Goal: Transaction & Acquisition: Purchase product/service

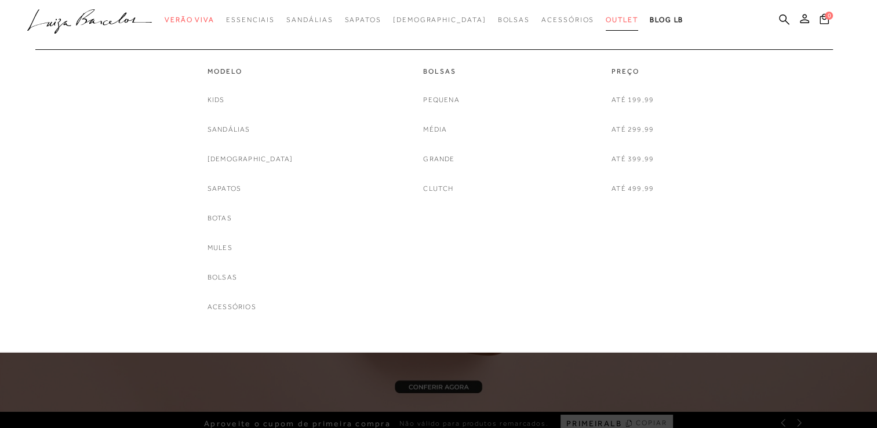
click at [606, 19] on span "Outlet" at bounding box center [622, 20] width 32 height 8
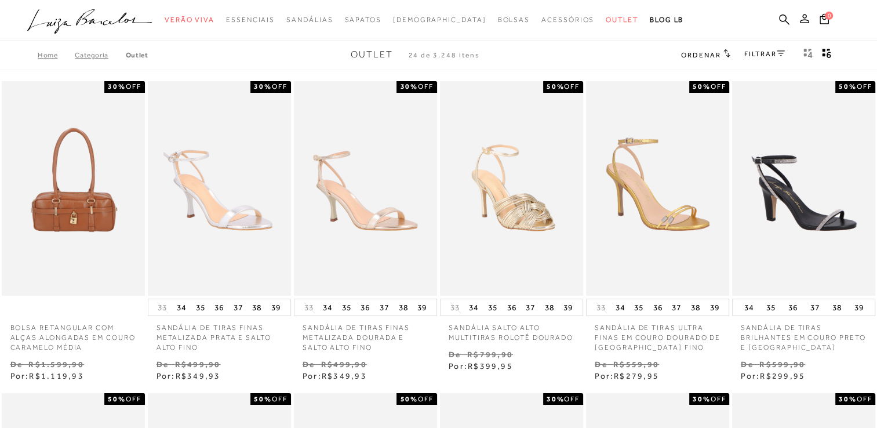
click at [702, 53] on span "Ordenar" at bounding box center [700, 55] width 39 height 8
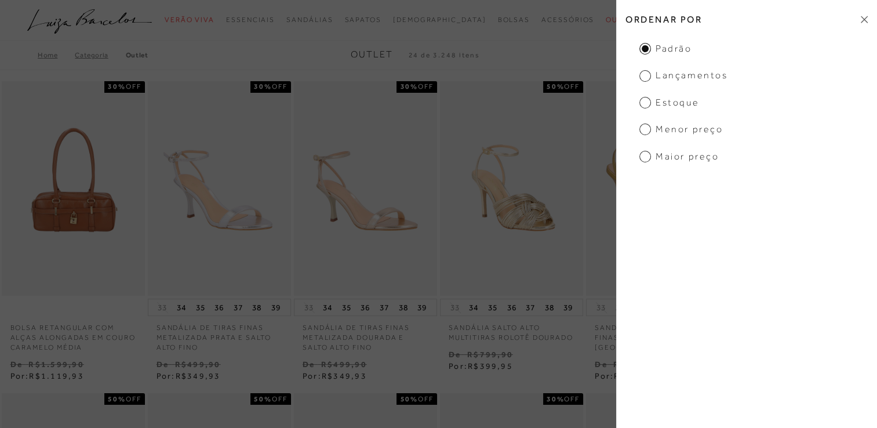
click at [645, 129] on span "Menor preço" at bounding box center [682, 129] width 84 height 13
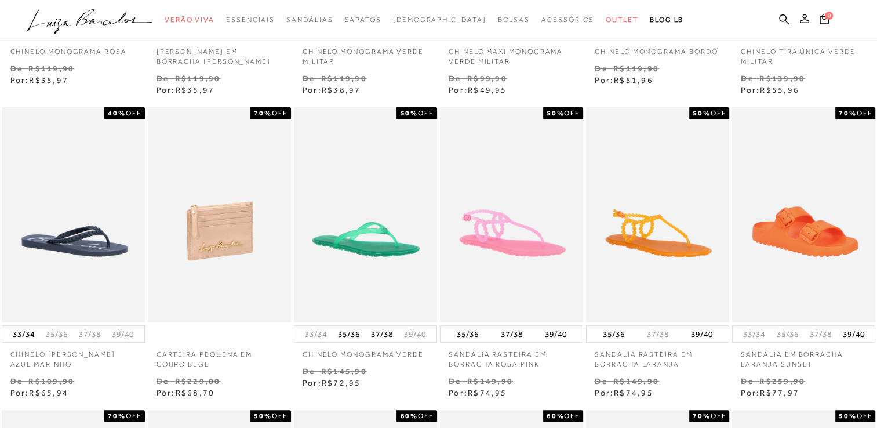
scroll to position [232, 0]
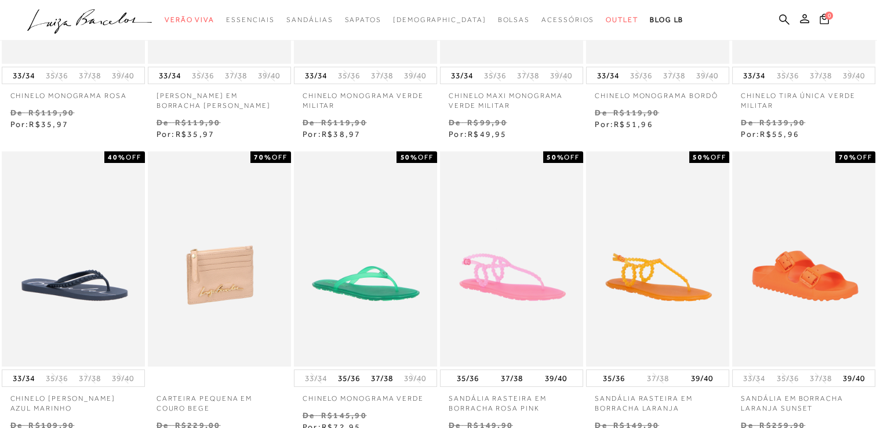
drag, startPoint x: 877, startPoint y: 157, endPoint x: 861, endPoint y: 31, distance: 126.3
click at [861, 31] on div at bounding box center [438, 20] width 877 height 41
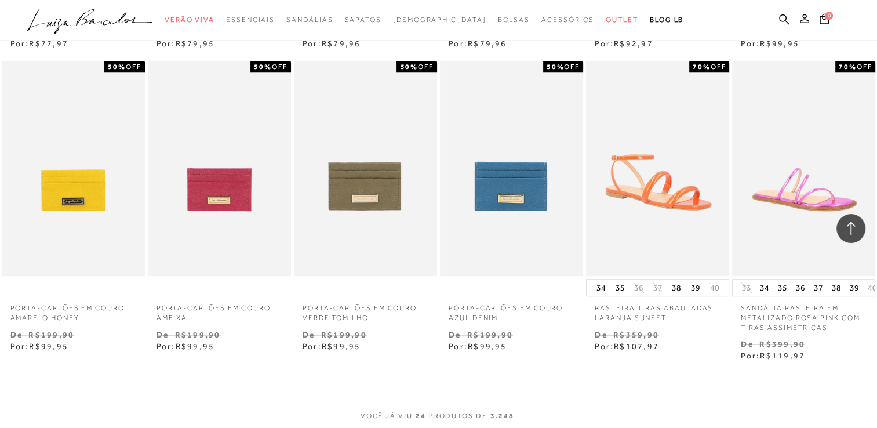
scroll to position [986, 0]
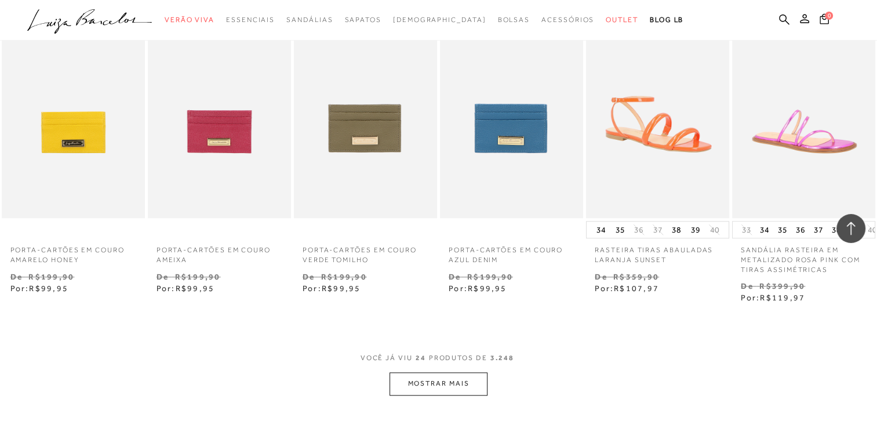
click at [466, 386] on button "MOSTRAR MAIS" at bounding box center [438, 383] width 97 height 23
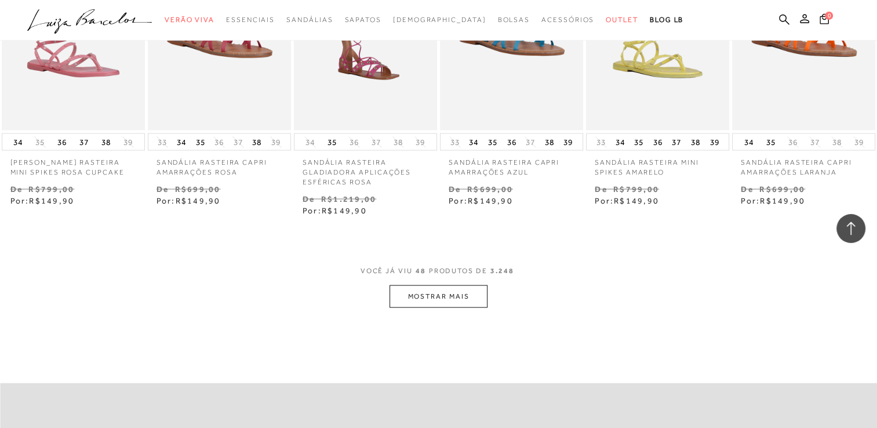
scroll to position [2320, 0]
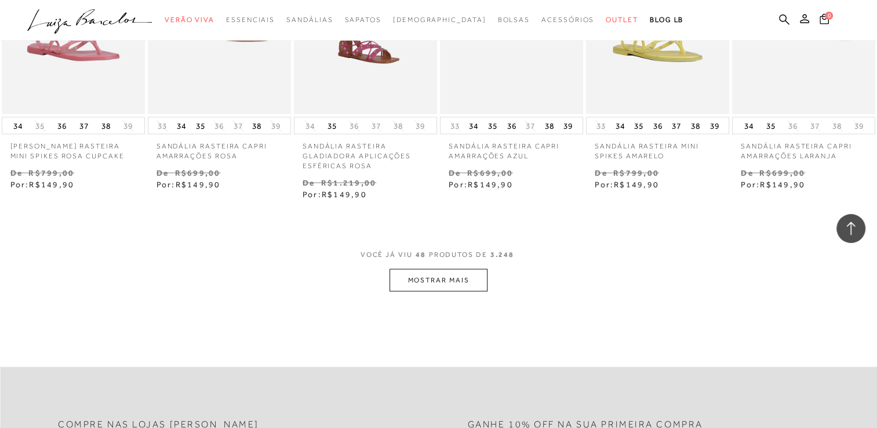
click at [451, 282] on button "MOSTRAR MAIS" at bounding box center [438, 280] width 97 height 23
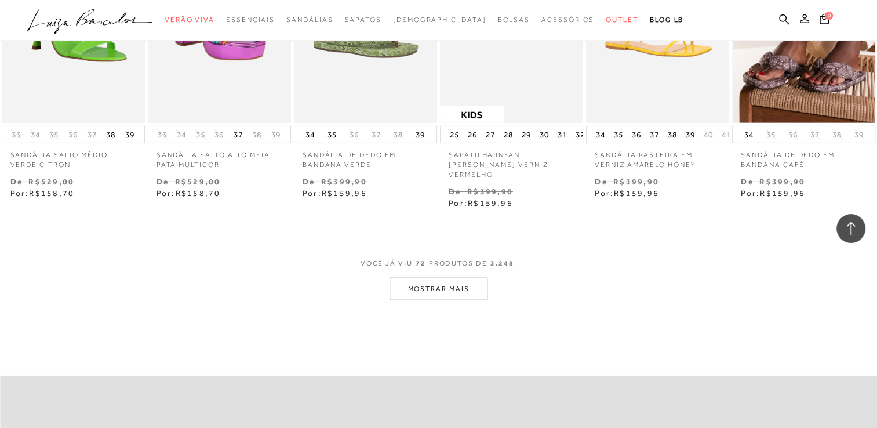
scroll to position [3595, 0]
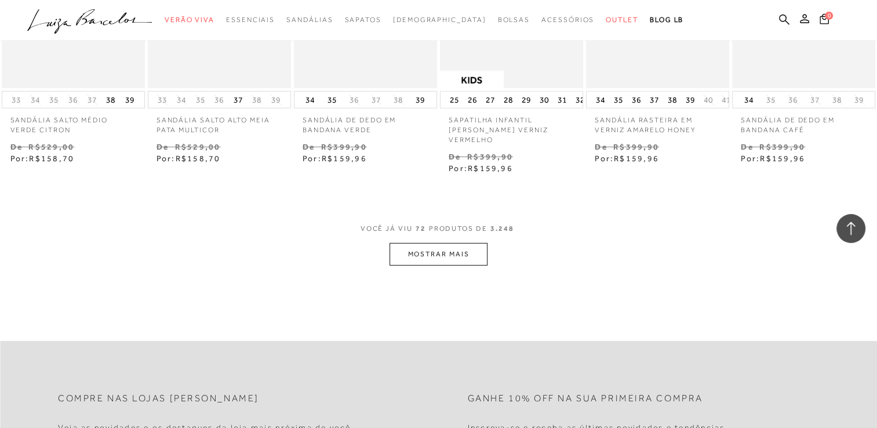
click at [444, 245] on button "MOSTRAR MAIS" at bounding box center [438, 254] width 97 height 23
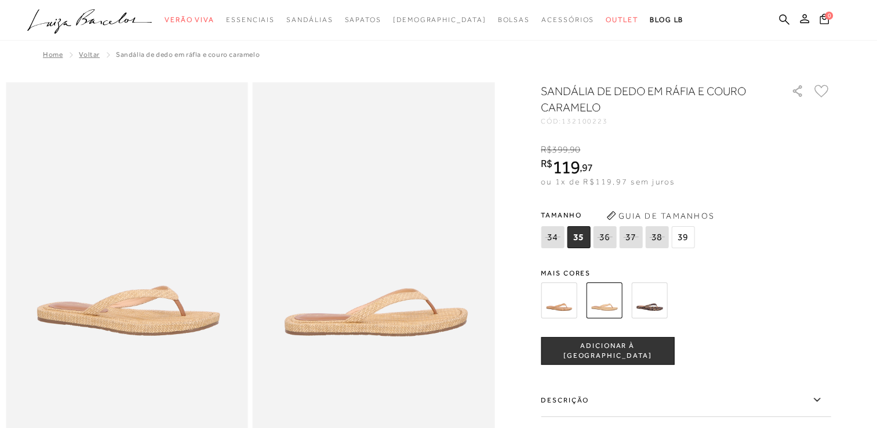
click at [691, 213] on button "Guia de Tamanhos" at bounding box center [660, 215] width 116 height 19
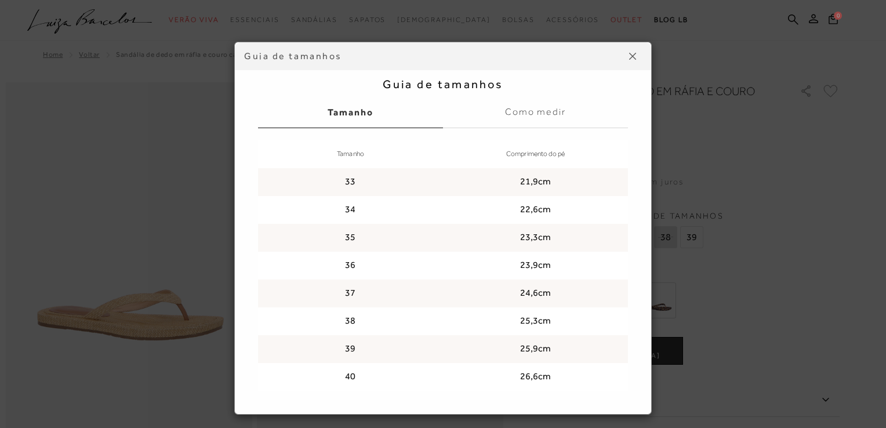
click at [629, 56] on img at bounding box center [632, 56] width 7 height 7
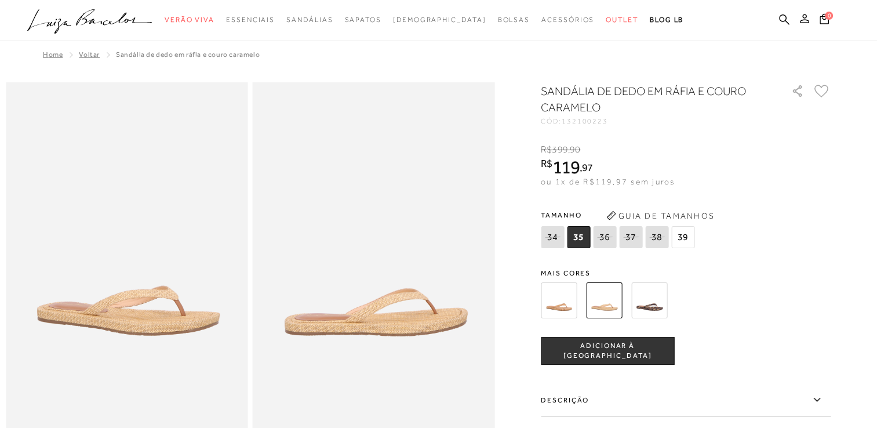
click at [582, 238] on span "35" at bounding box center [578, 237] width 23 height 22
click at [584, 352] on span "ADICIONAR À [GEOGRAPHIC_DATA]" at bounding box center [608, 351] width 132 height 20
